Goal: Find specific page/section: Find specific page/section

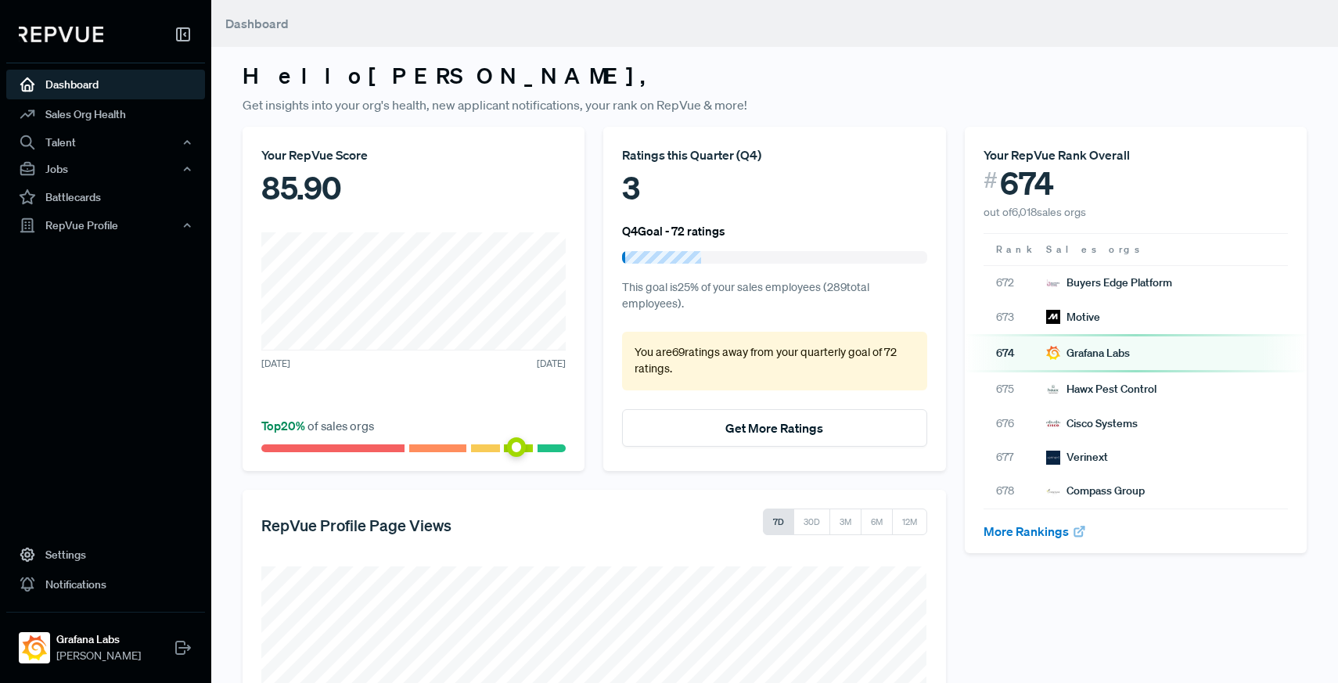
click at [69, 82] on link "Dashboard" at bounding box center [105, 85] width 199 height 30
click at [82, 33] on img at bounding box center [61, 35] width 85 height 16
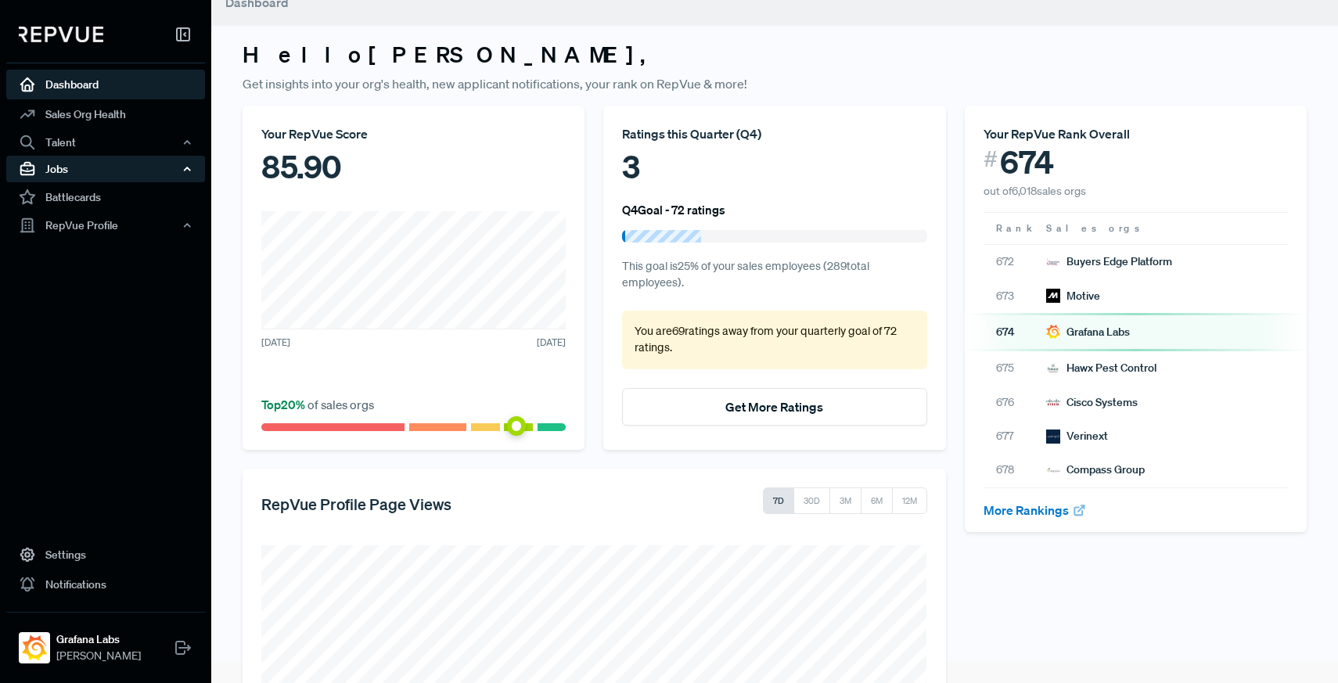
scroll to position [41, 0]
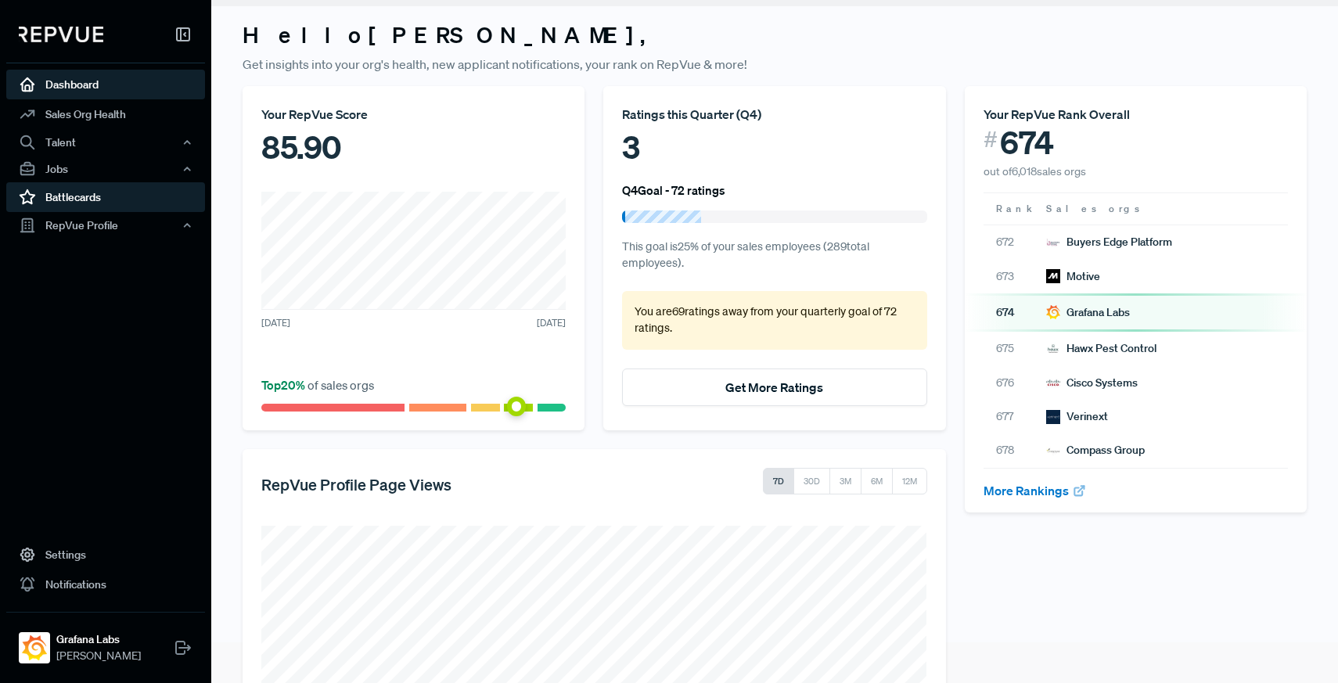
click at [110, 203] on link "Battlecards" at bounding box center [105, 197] width 199 height 30
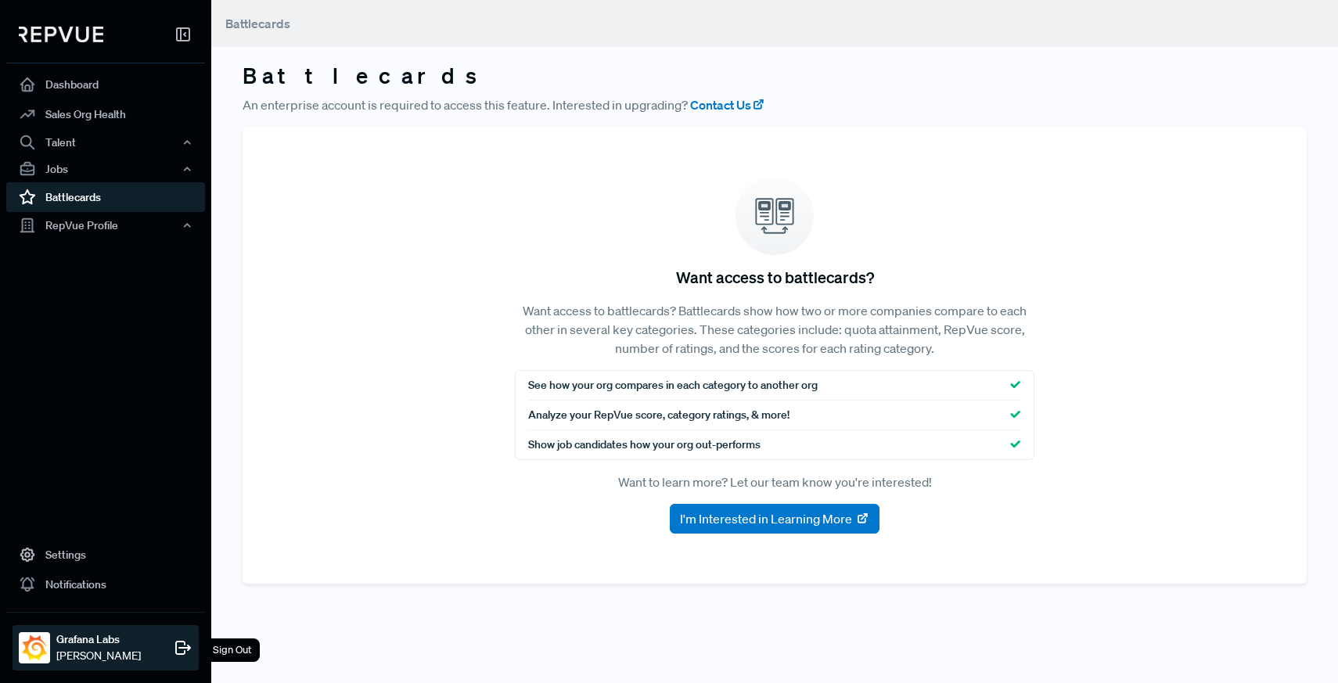
click at [112, 645] on strong "Grafana Labs" at bounding box center [98, 639] width 85 height 16
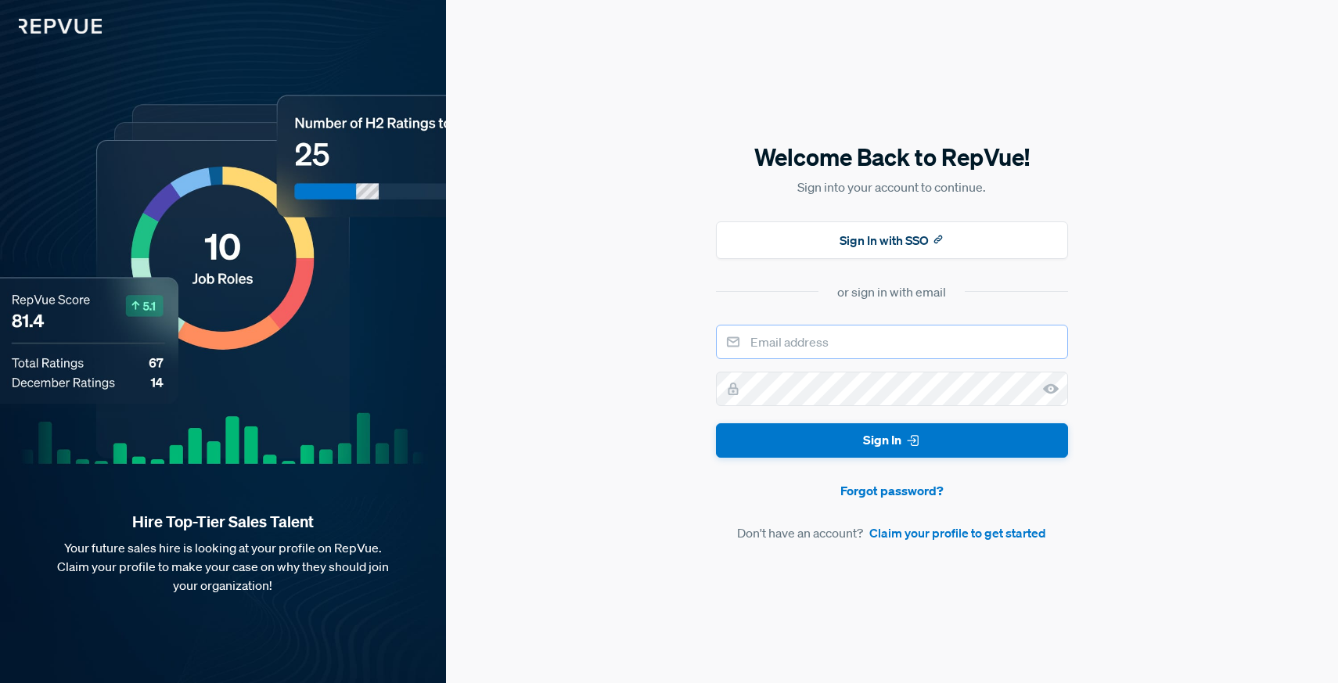
type input "[PERSON_NAME][EMAIL_ADDRESS][PERSON_NAME][DOMAIN_NAME]"
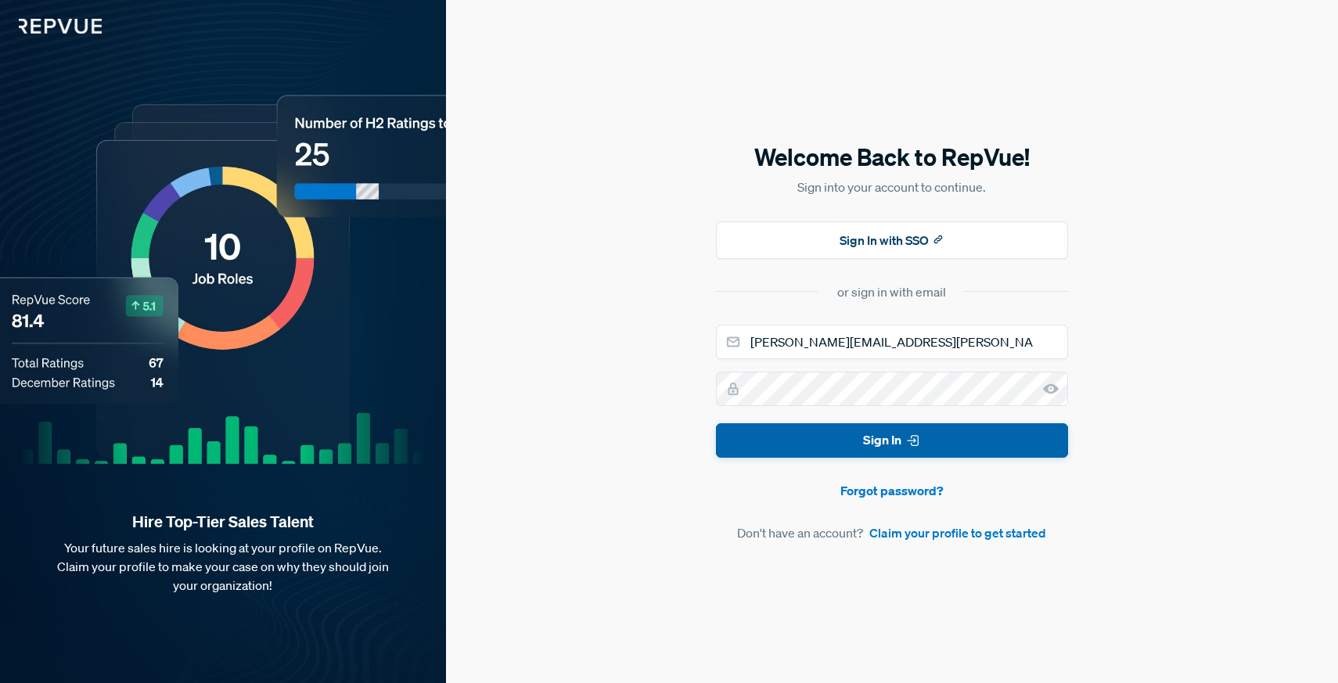
click at [906, 441] on icon "submit" at bounding box center [913, 441] width 16 height 16
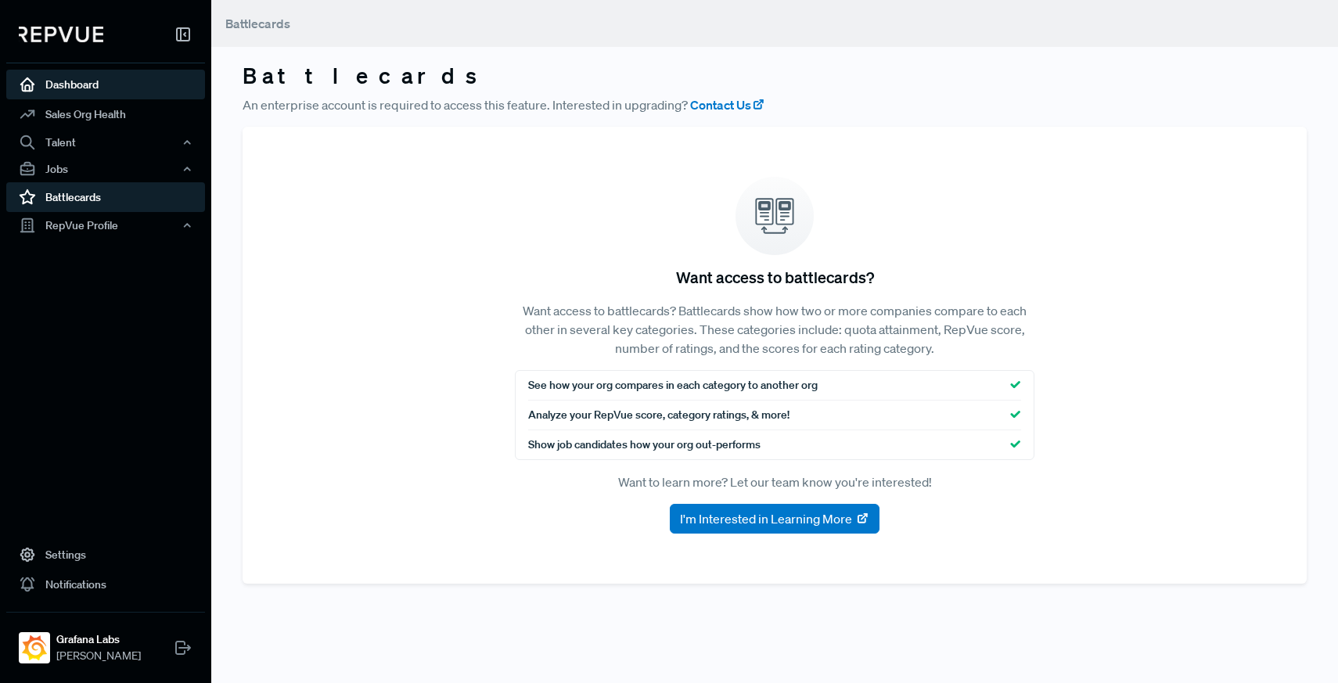
click at [53, 89] on link "Dashboard" at bounding box center [105, 85] width 199 height 30
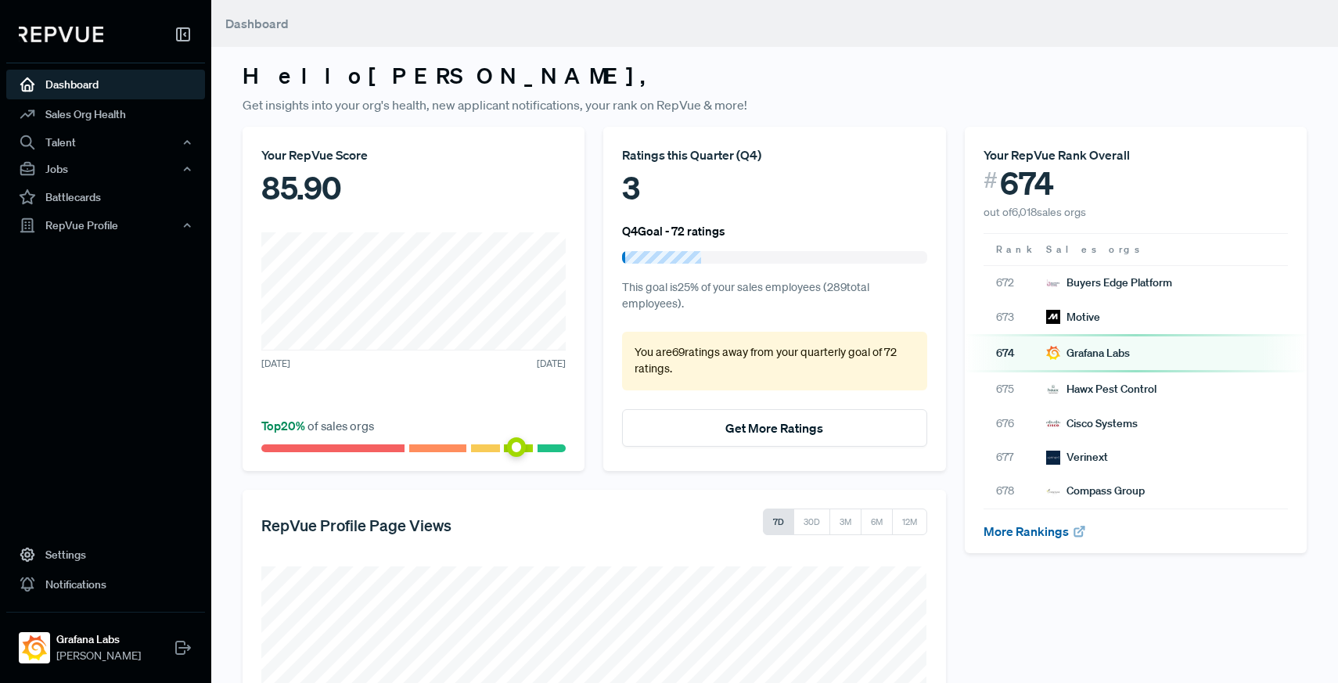
click at [1031, 529] on link "More Rankings" at bounding box center [1035, 531] width 103 height 16
